Goal: Information Seeking & Learning: Learn about a topic

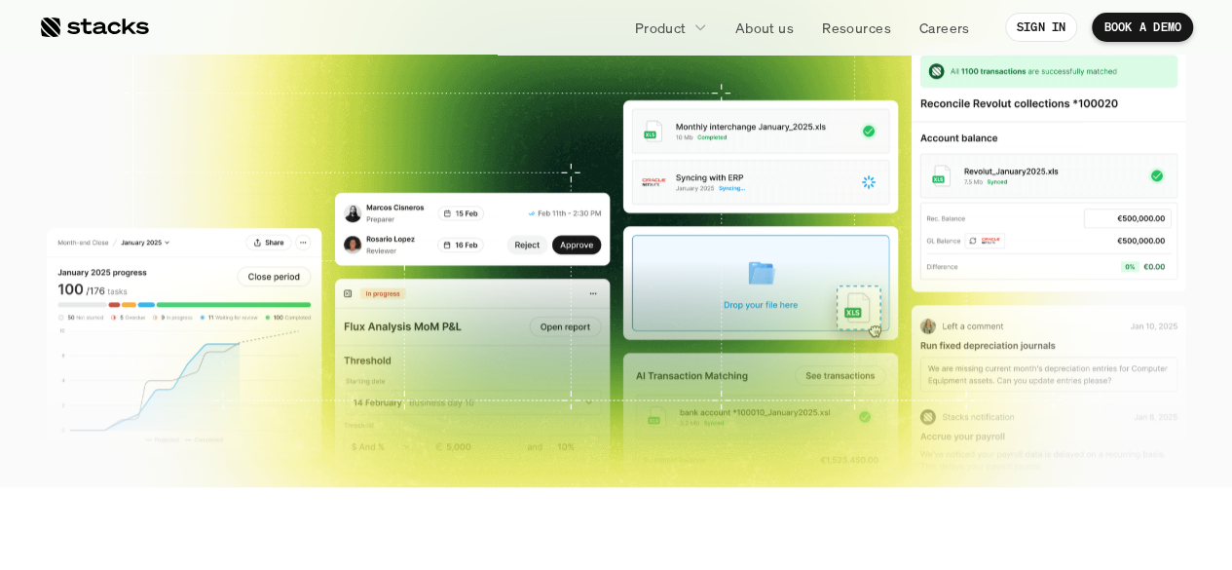
scroll to position [660, 0]
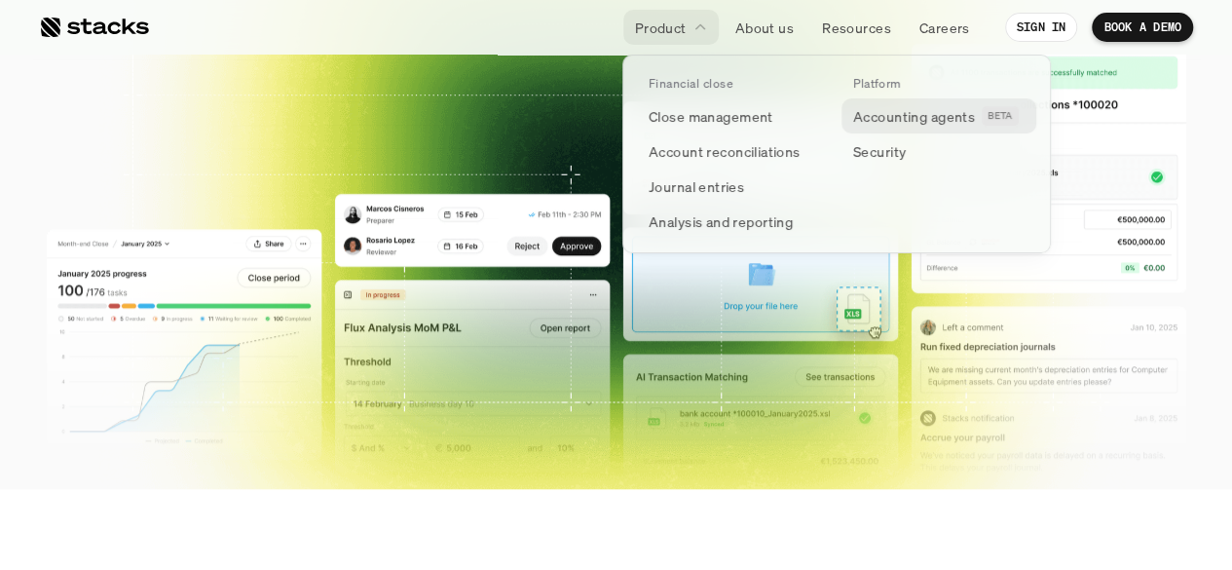
click at [869, 122] on p "Accounting agents" at bounding box center [914, 116] width 122 height 20
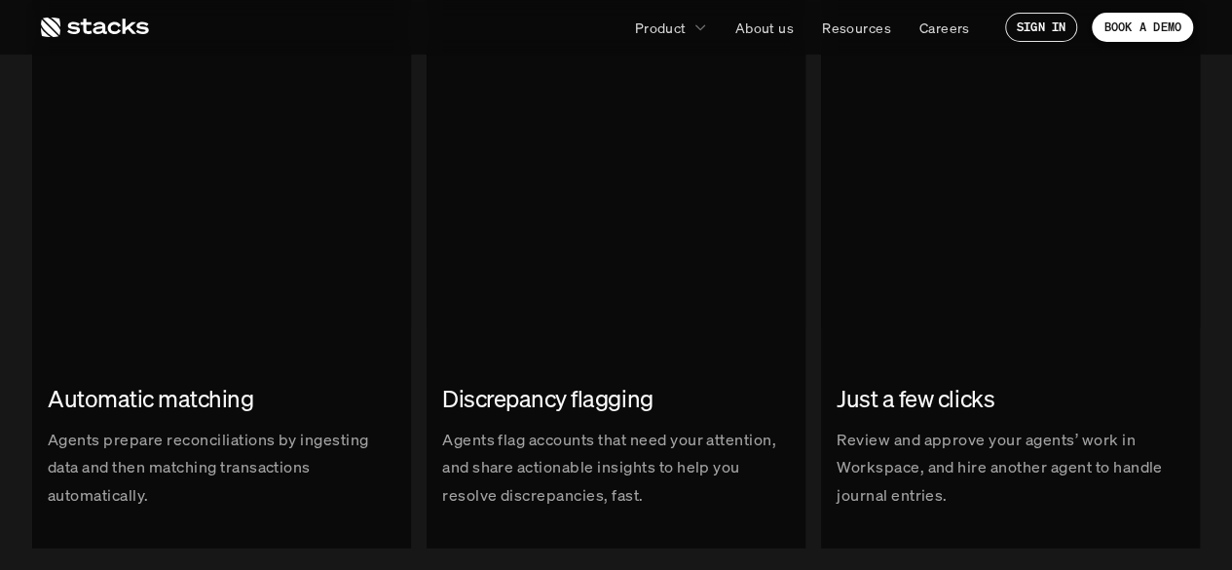
scroll to position [2387, 0]
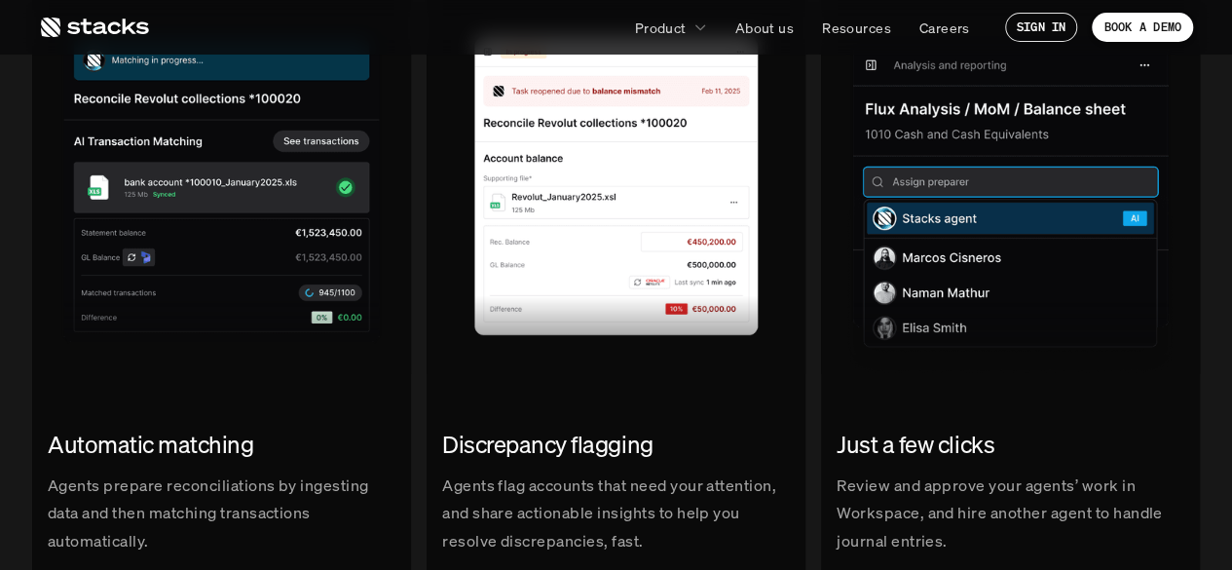
click at [602, 336] on img at bounding box center [616, 179] width 379 height 390
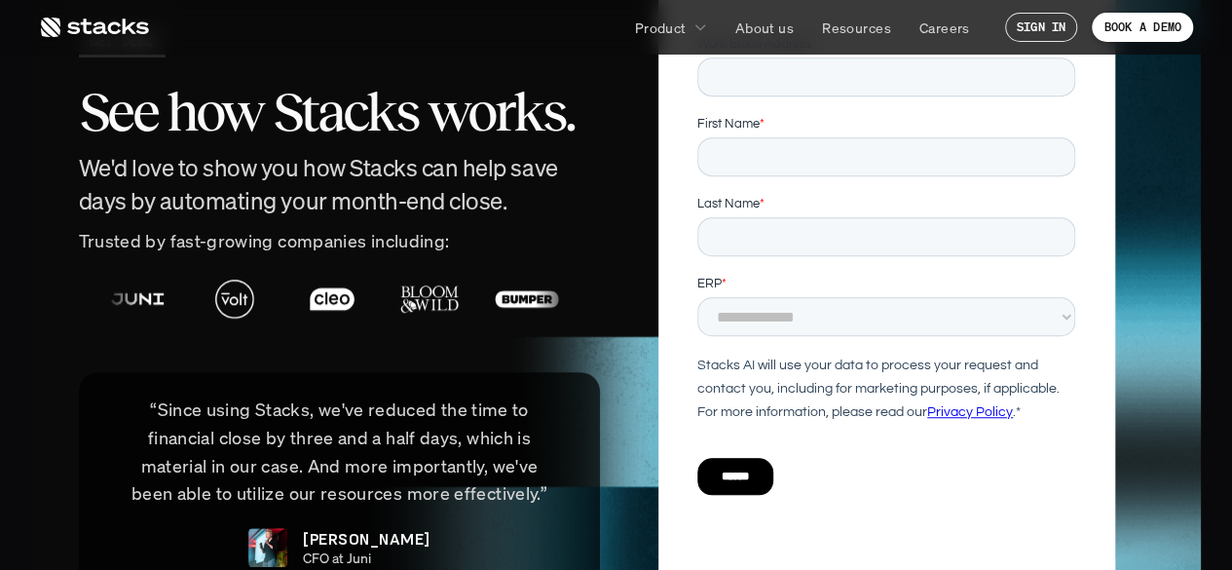
scroll to position [4291, 0]
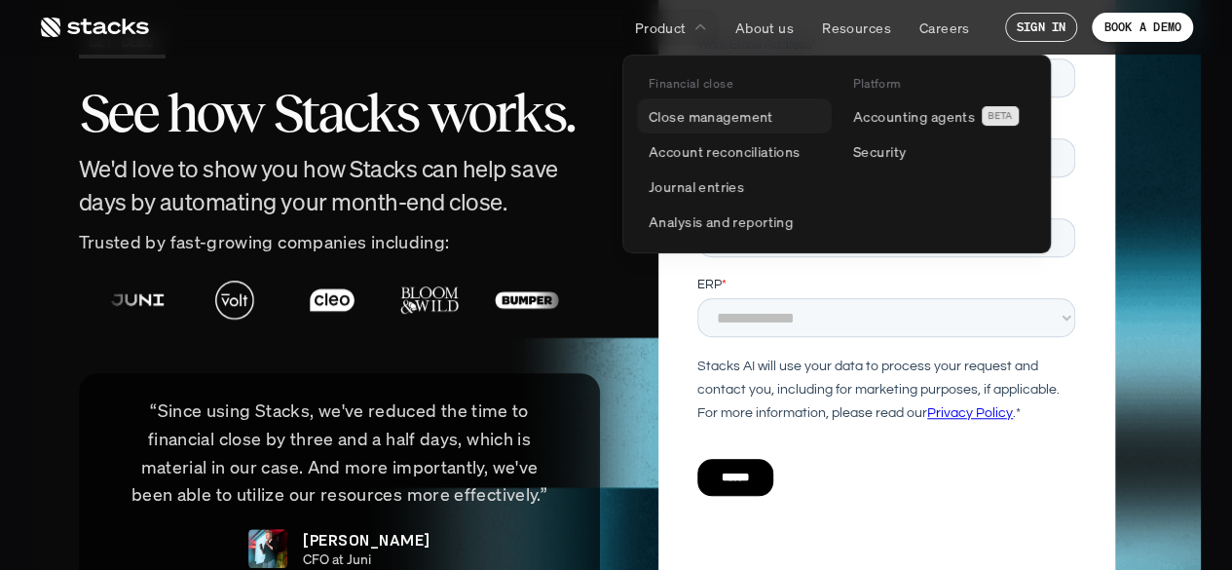
click at [723, 121] on p "Close management" at bounding box center [711, 116] width 125 height 20
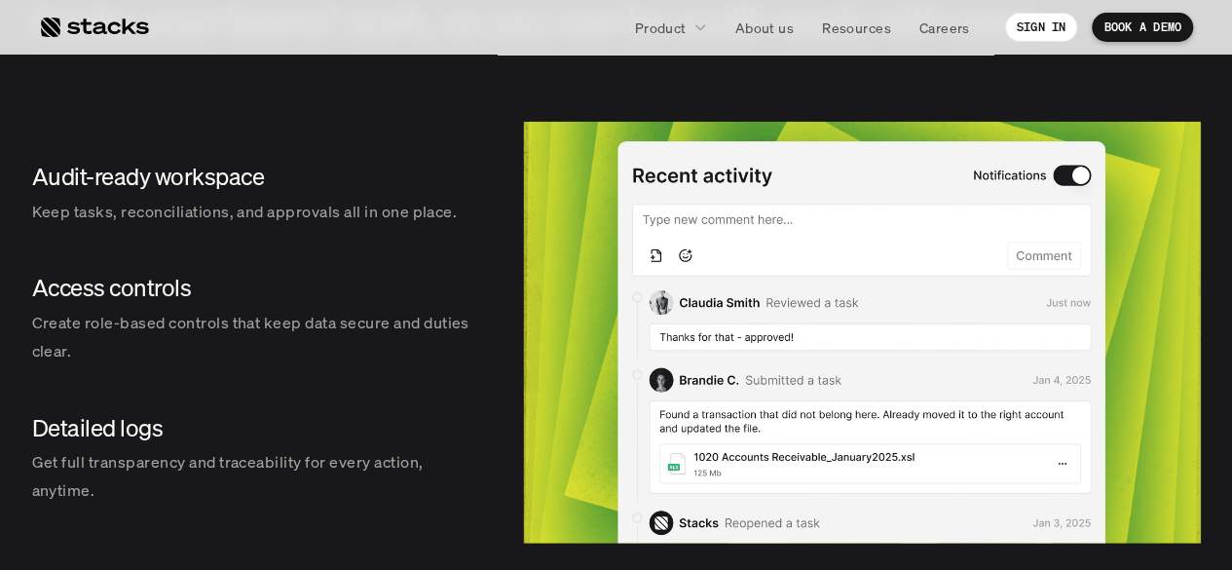
scroll to position [2368, 0]
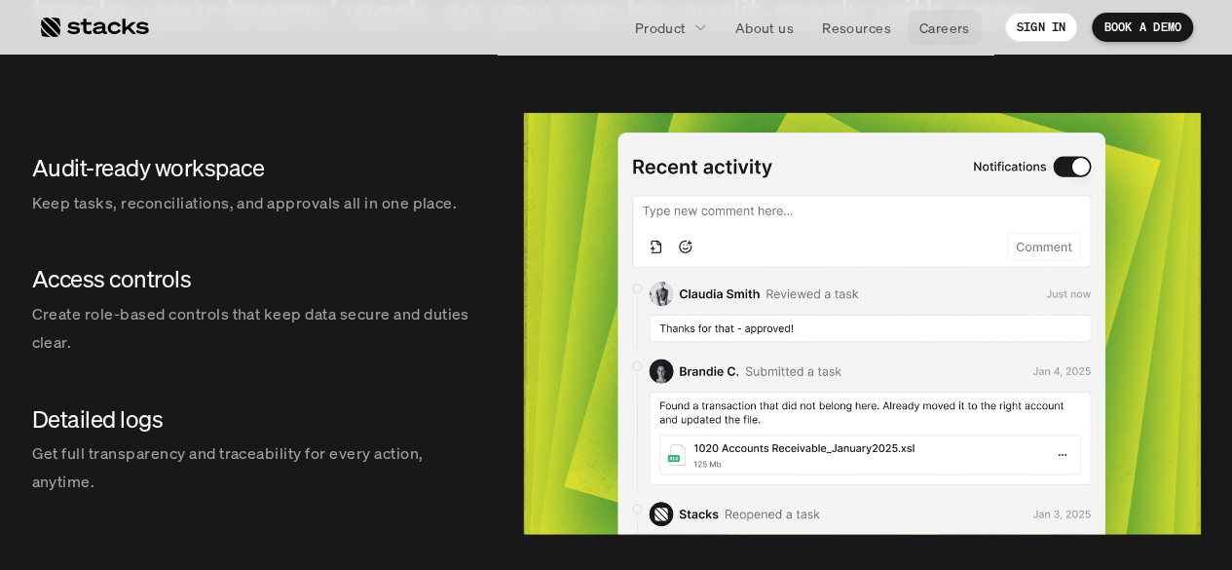
click at [939, 35] on p "Careers" at bounding box center [944, 28] width 51 height 20
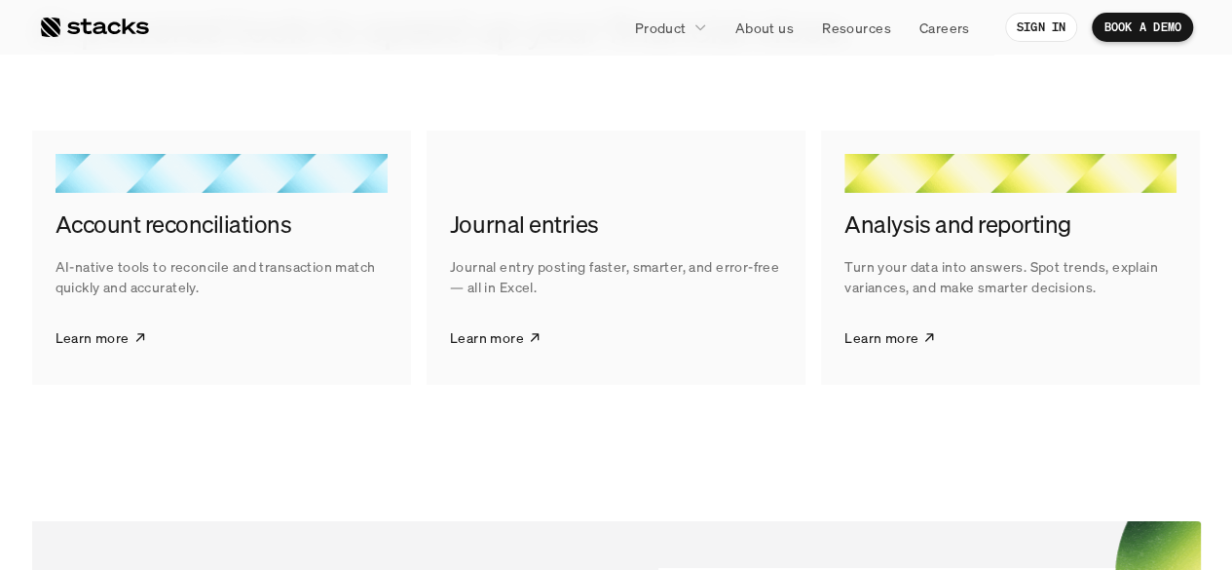
scroll to position [3227, 0]
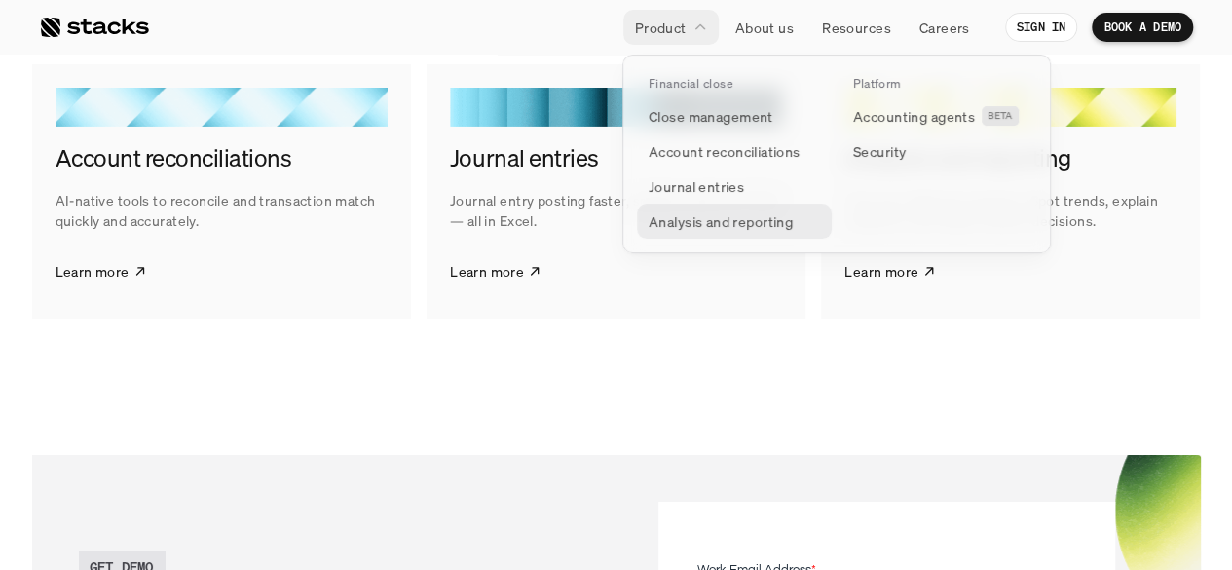
click at [671, 217] on p "Analysis and reporting" at bounding box center [721, 221] width 144 height 20
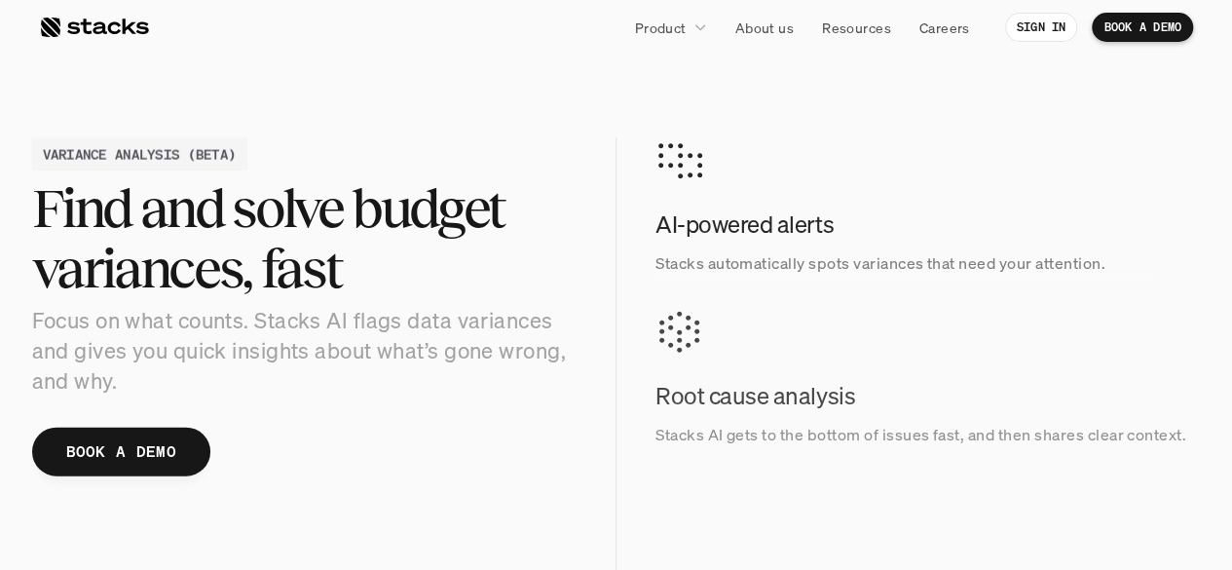
scroll to position [1995, 0]
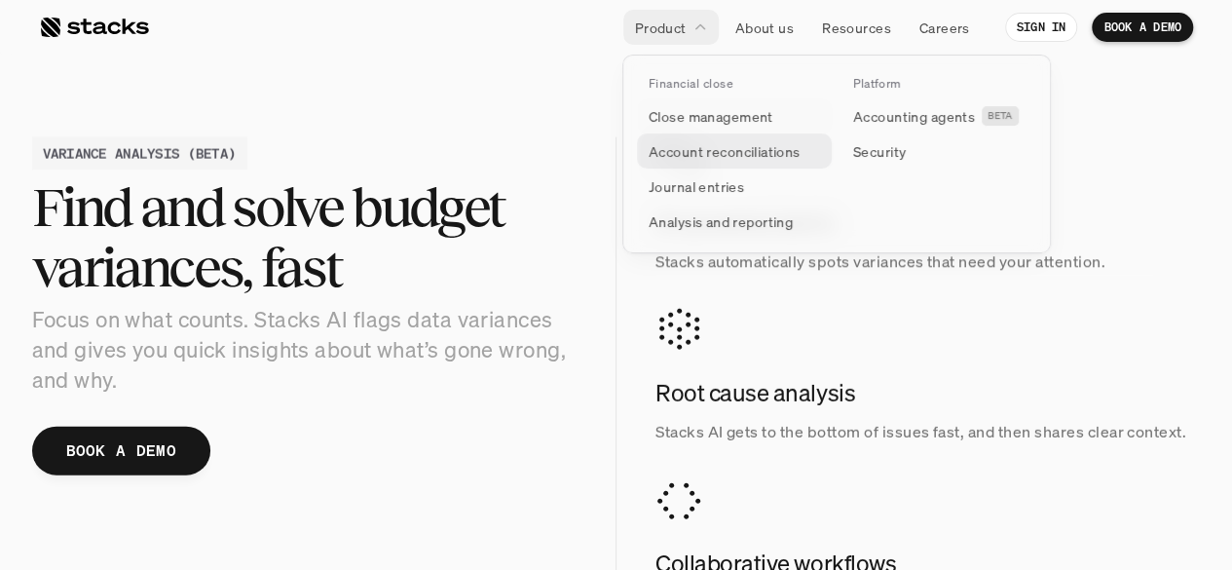
click at [712, 144] on p "Account reconciliations" at bounding box center [725, 151] width 152 height 20
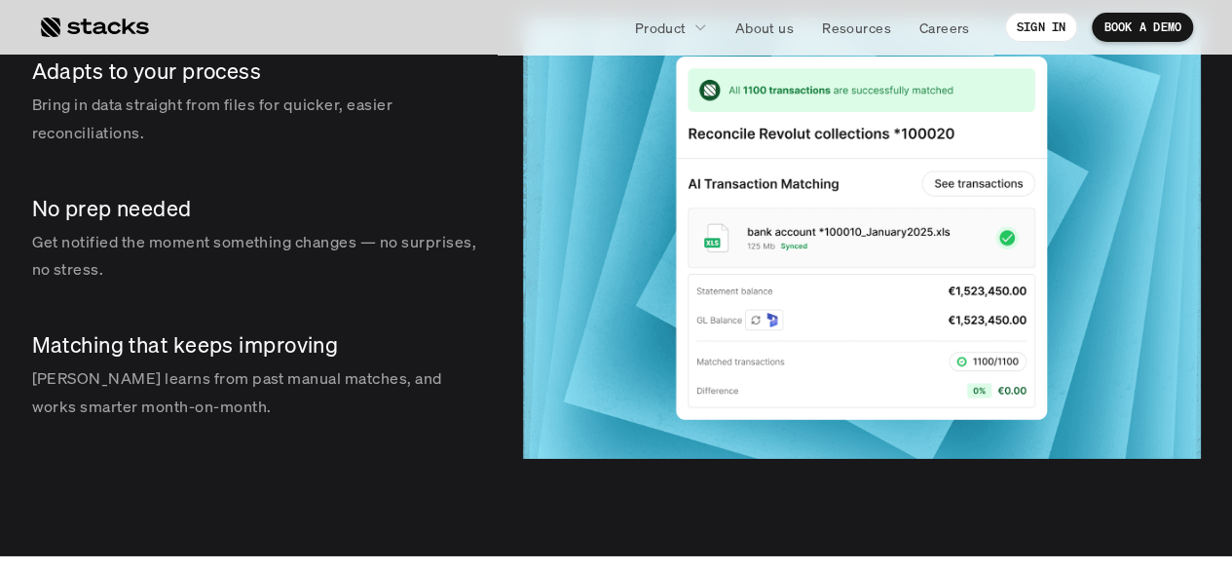
scroll to position [3016, 0]
